Goal: Navigation & Orientation: Find specific page/section

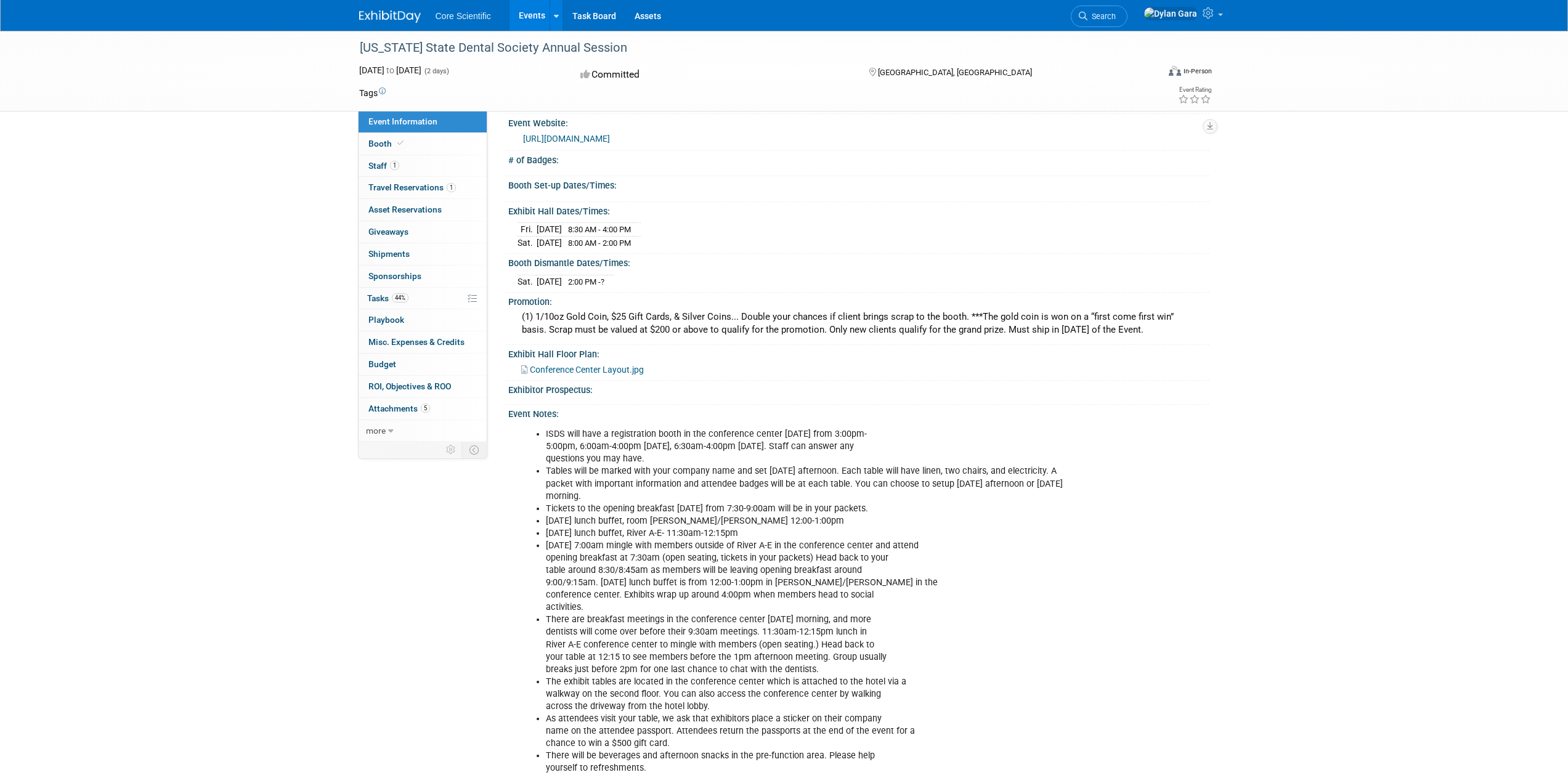
scroll to position [135, 0]
click at [615, 368] on span "Conference Center Layout.jpg" at bounding box center [586, 371] width 113 height 10
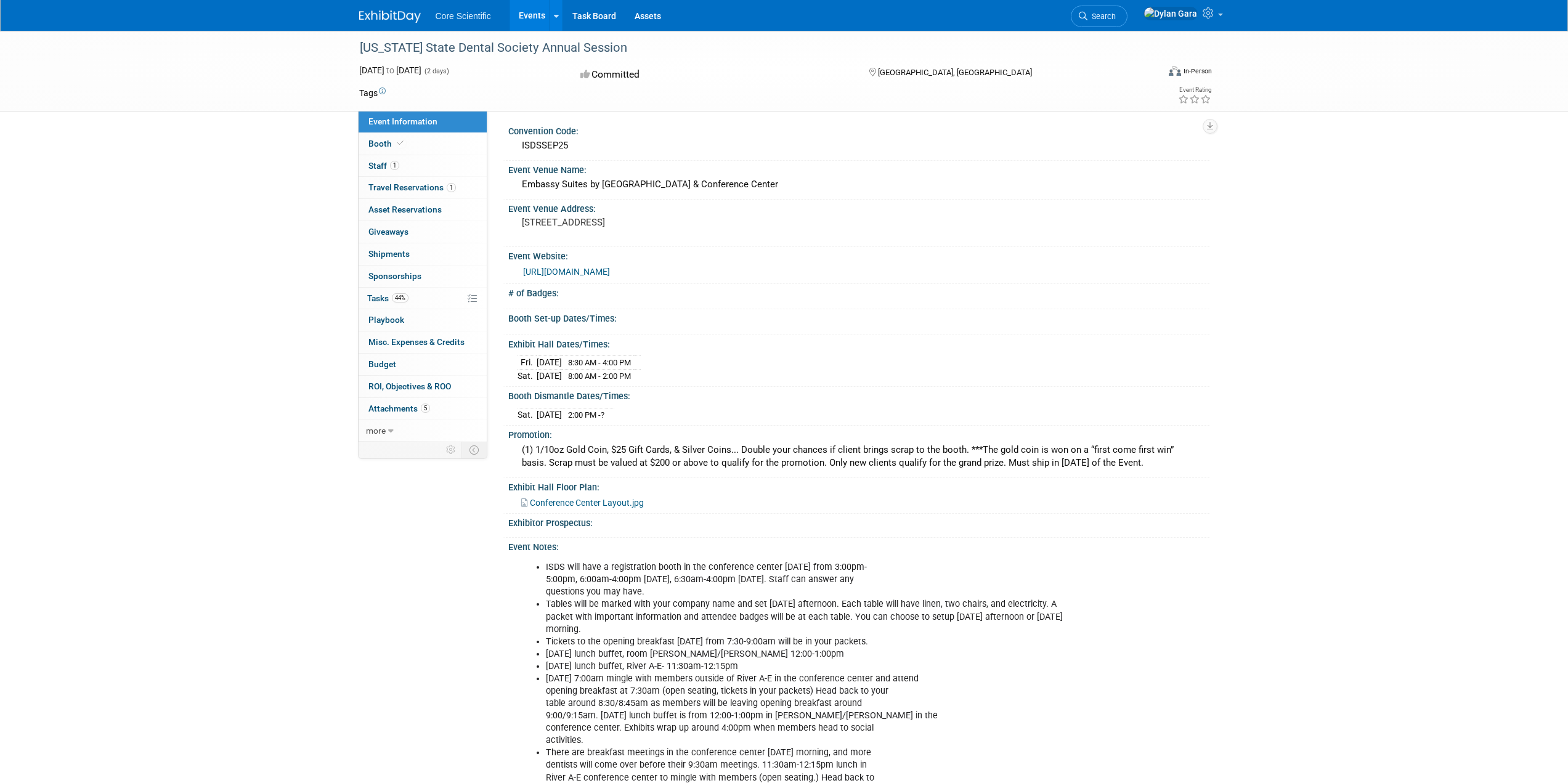
scroll to position [0, 0]
click at [427, 183] on span "Travel Reservations 1" at bounding box center [412, 187] width 88 height 10
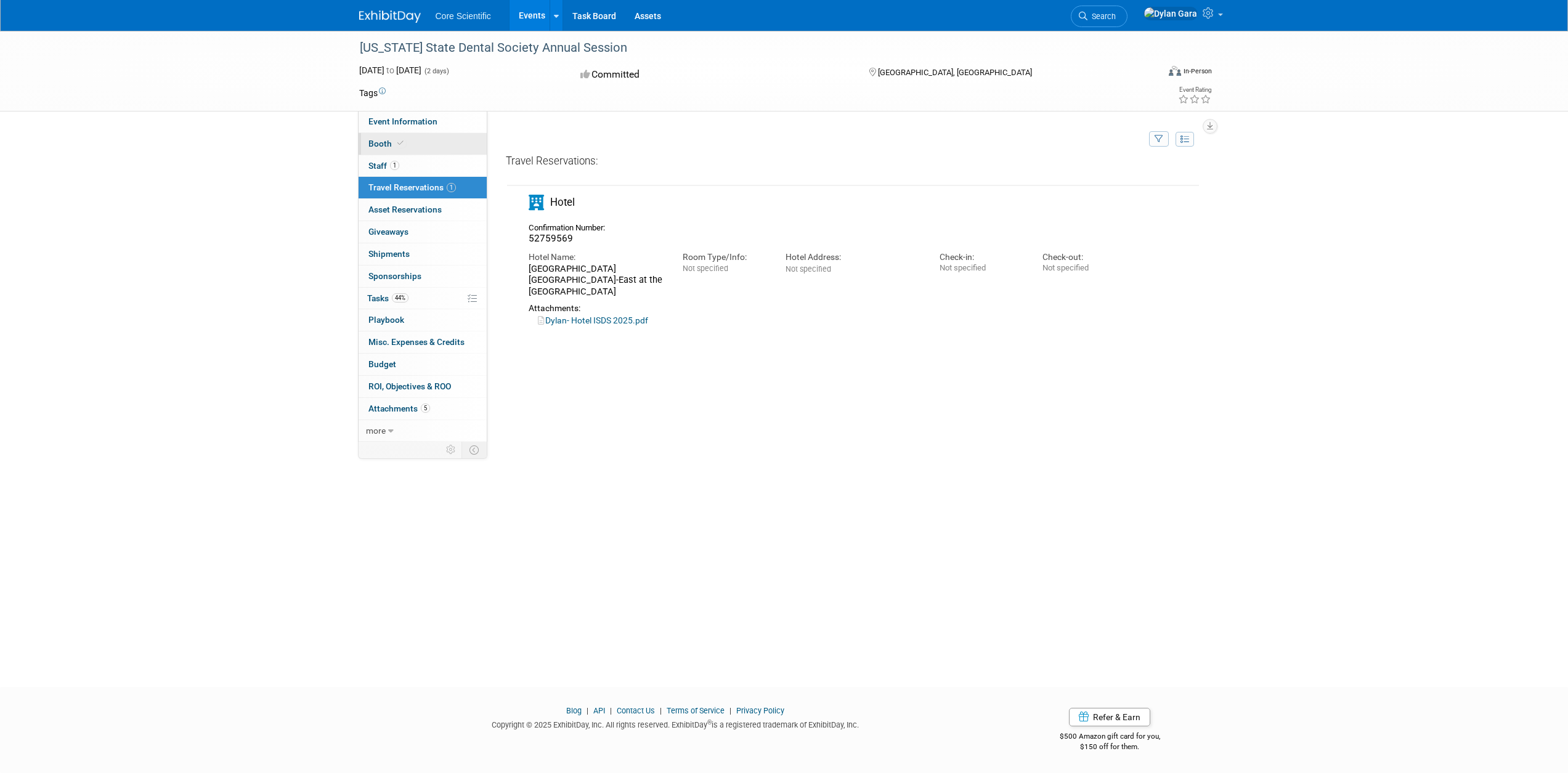
click at [423, 147] on link "Booth" at bounding box center [422, 144] width 128 height 22
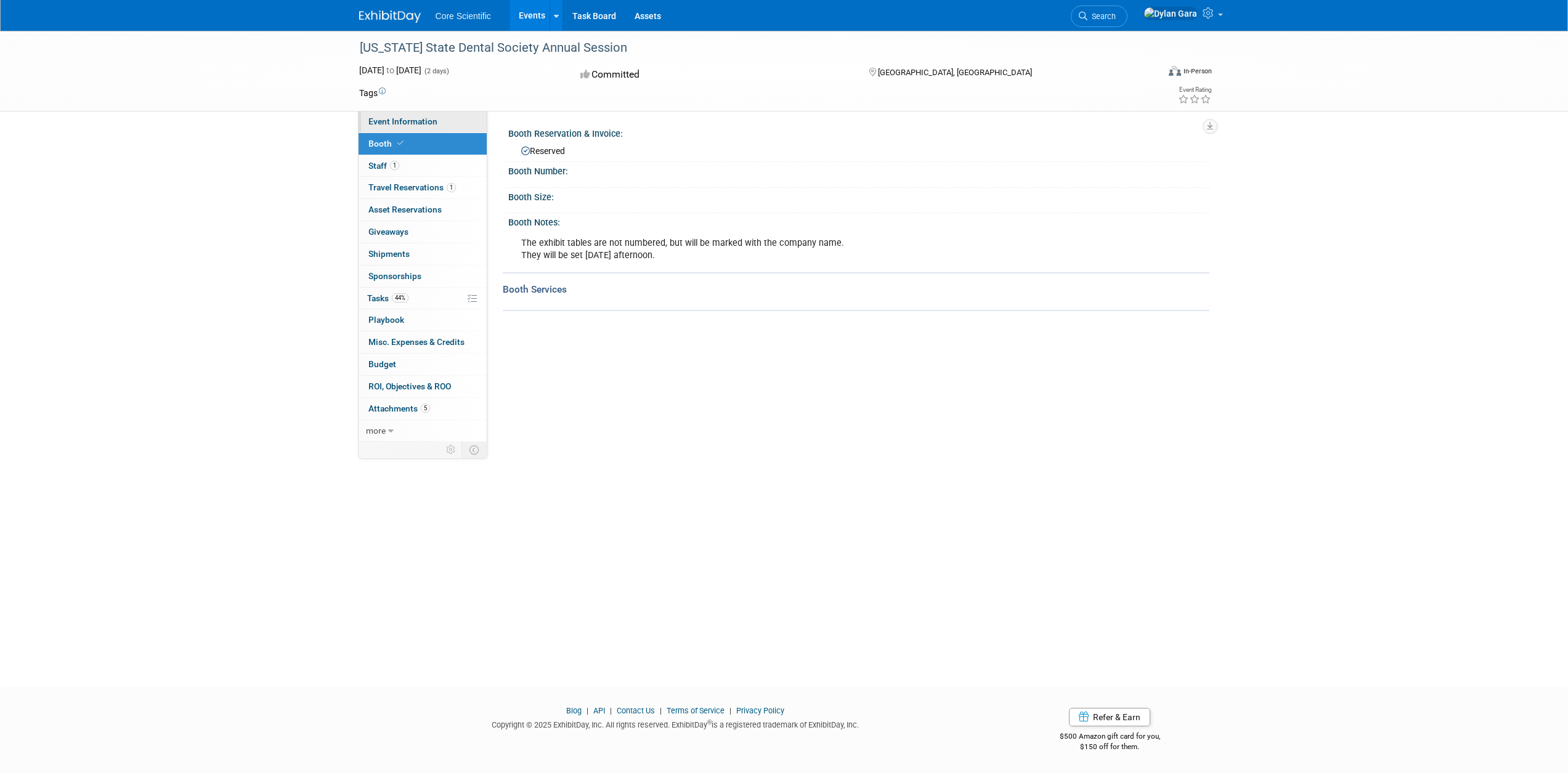
click at [450, 121] on link "Event Information" at bounding box center [422, 122] width 128 height 22
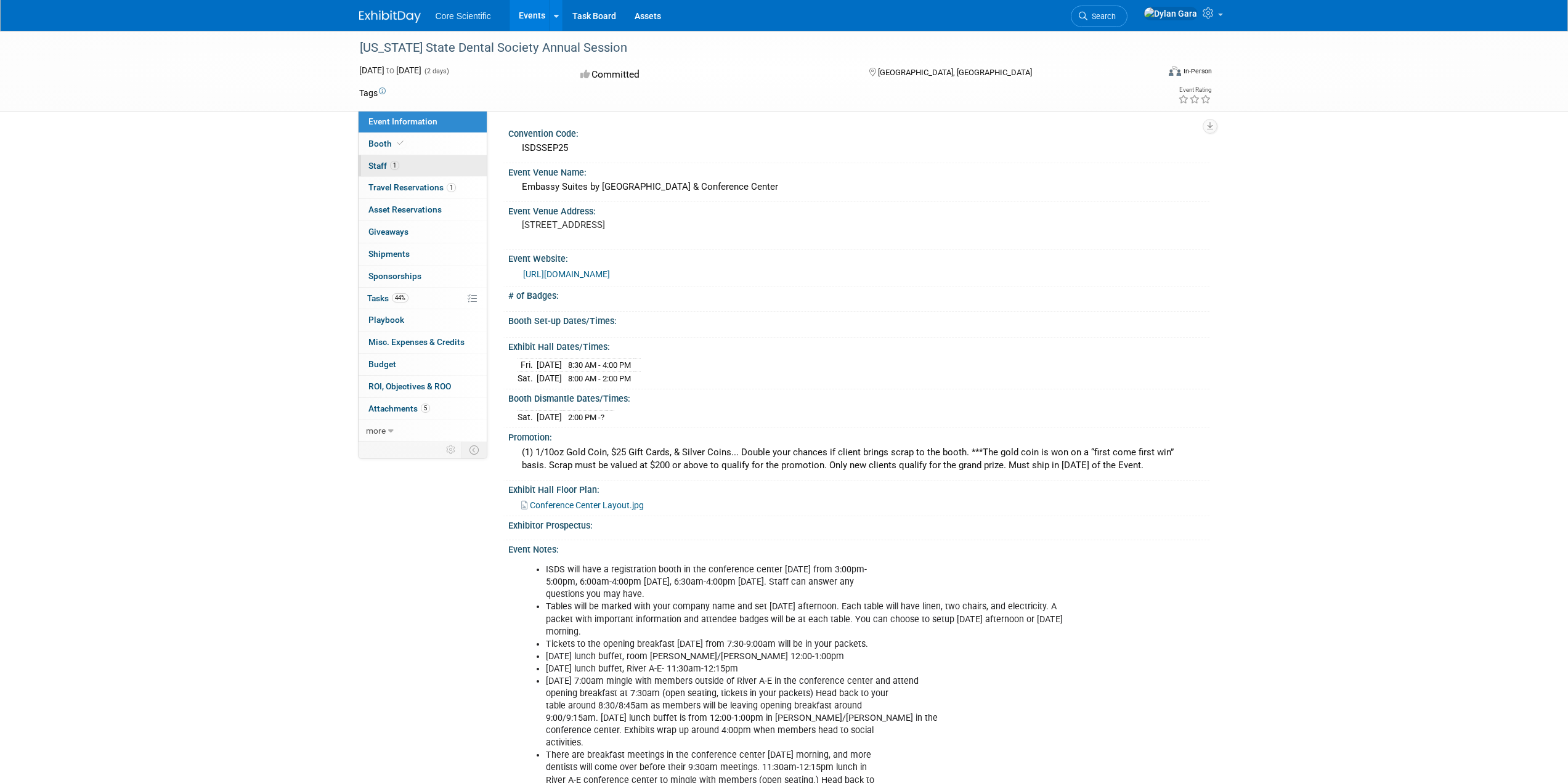
click at [445, 167] on link "1 Staff 1" at bounding box center [422, 166] width 128 height 22
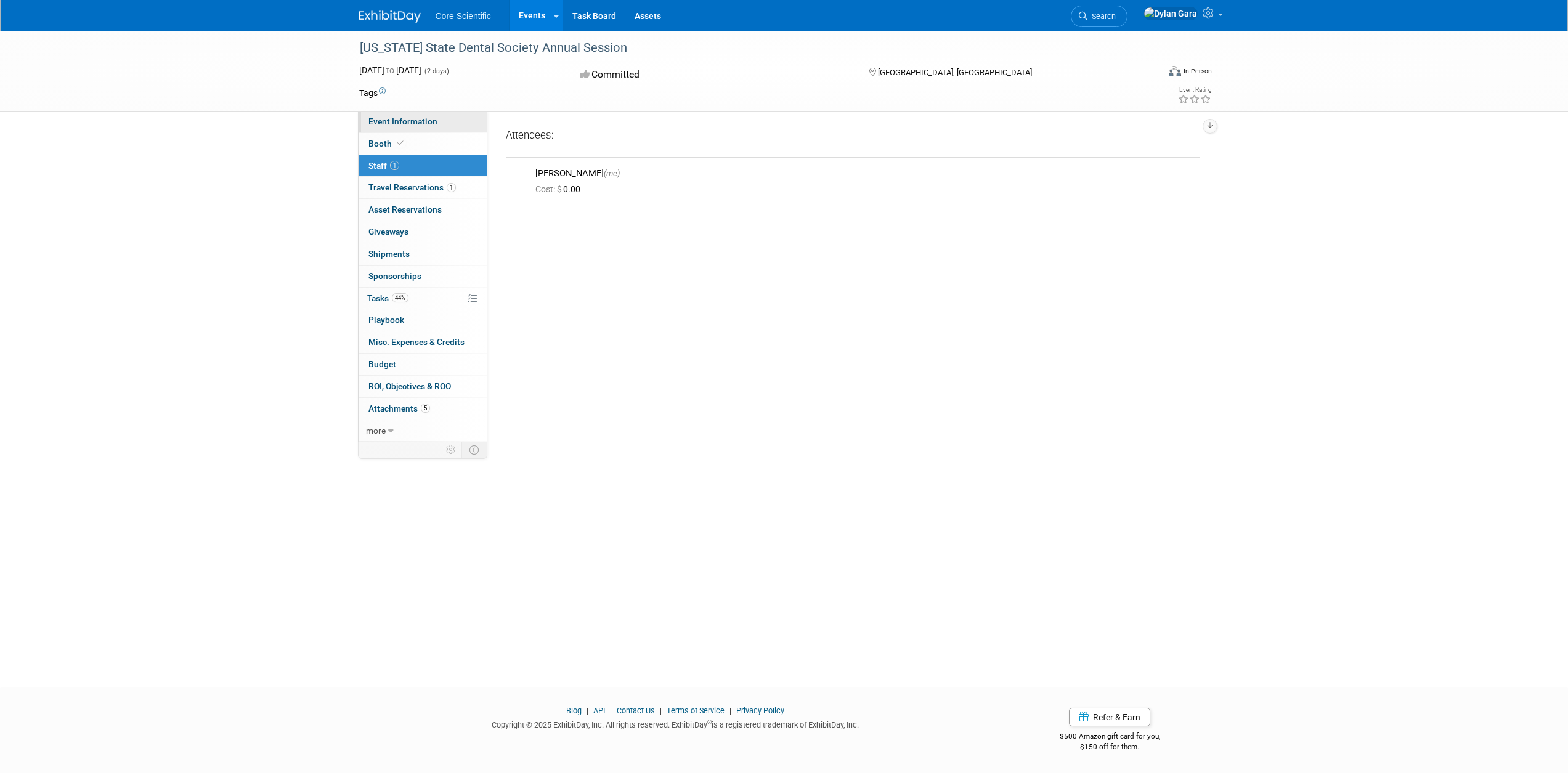
click at [440, 130] on link "Event Information" at bounding box center [422, 122] width 128 height 22
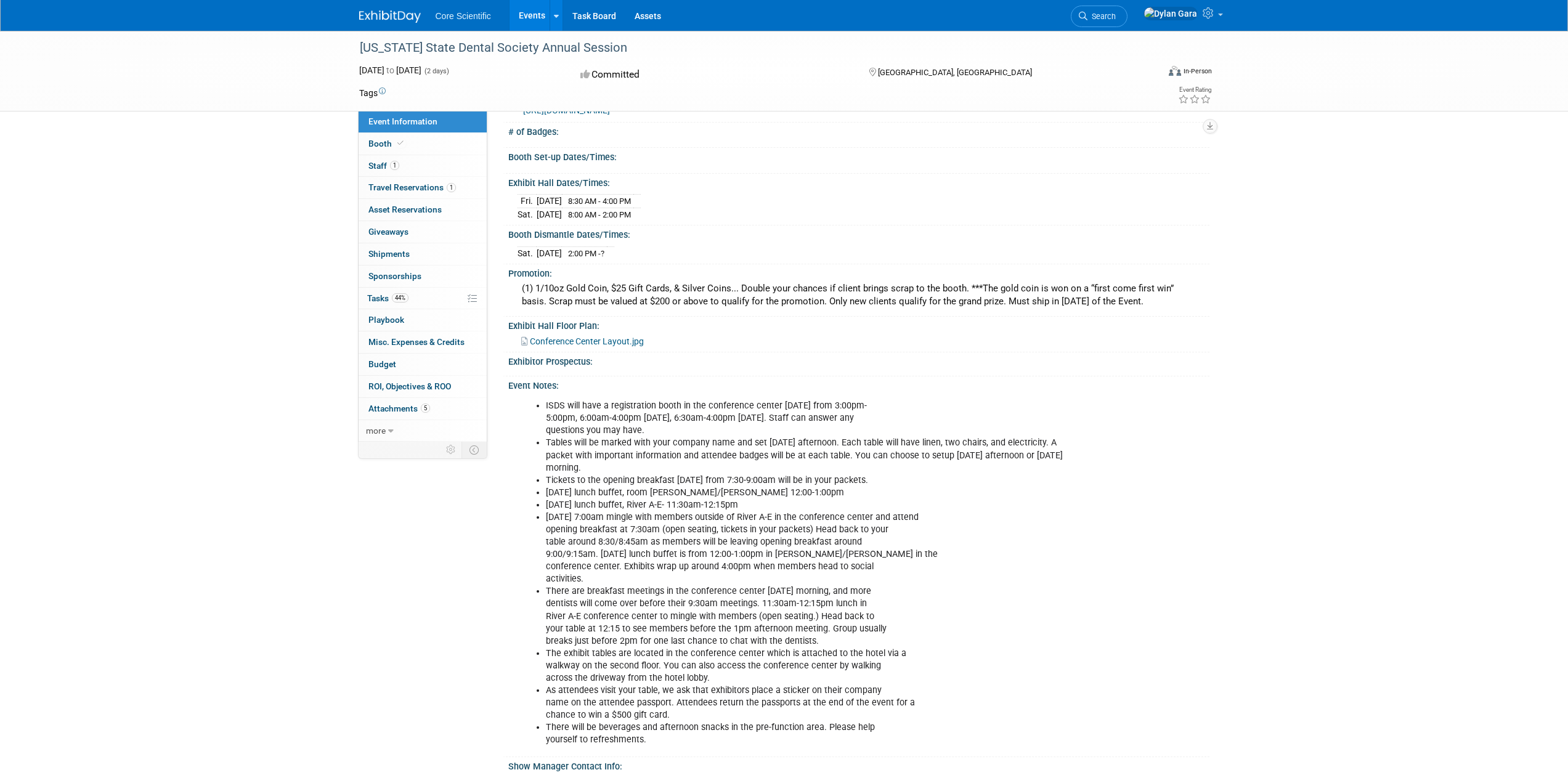
scroll to position [185, 0]
